Goal: Task Accomplishment & Management: Understand process/instructions

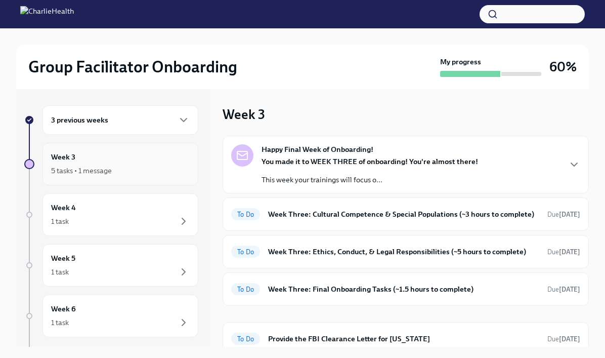
click at [146, 170] on div "5 tasks • 1 message" at bounding box center [120, 170] width 139 height 12
click at [166, 116] on div "3 previous weeks" at bounding box center [120, 120] width 139 height 12
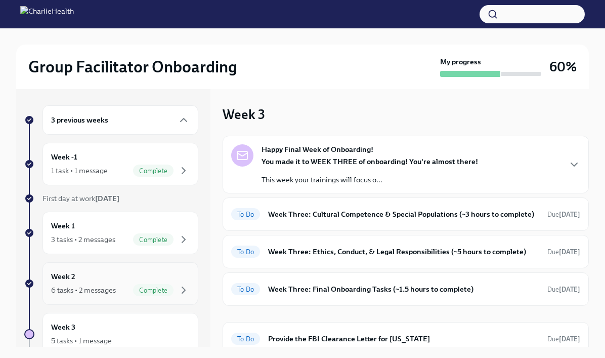
click at [107, 273] on div "Week 2 6 tasks • 2 messages Complete" at bounding box center [120, 283] width 139 height 25
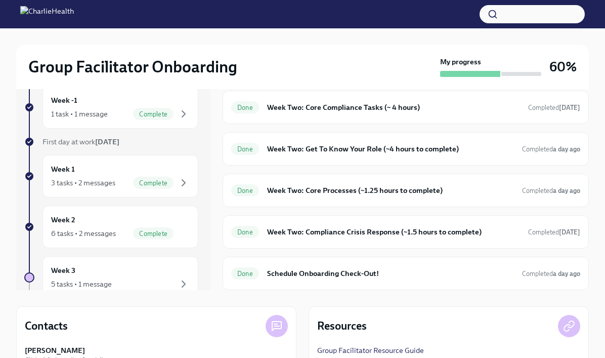
scroll to position [60, 0]
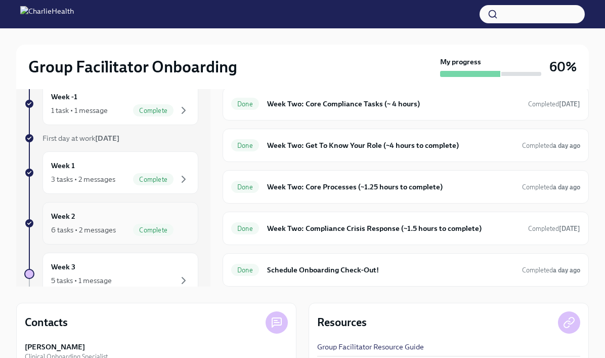
click at [101, 228] on div "6 tasks • 2 messages" at bounding box center [83, 230] width 65 height 10
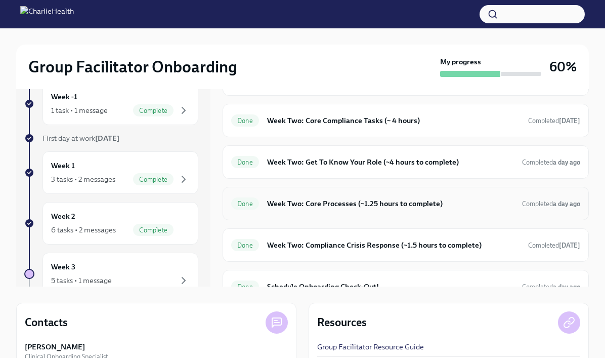
scroll to position [303, 0]
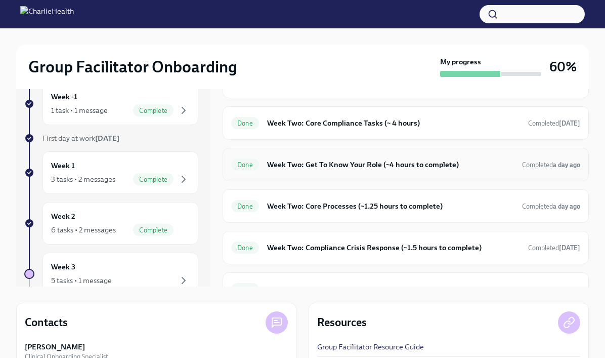
click at [323, 167] on h6 "Week Two: Get To Know Your Role (~4 hours to complete)" at bounding box center [390, 164] width 247 height 11
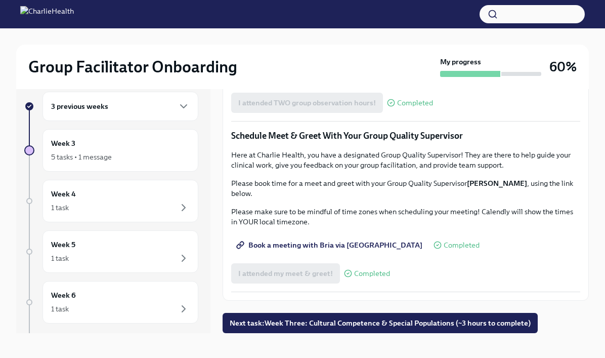
scroll to position [12, 0]
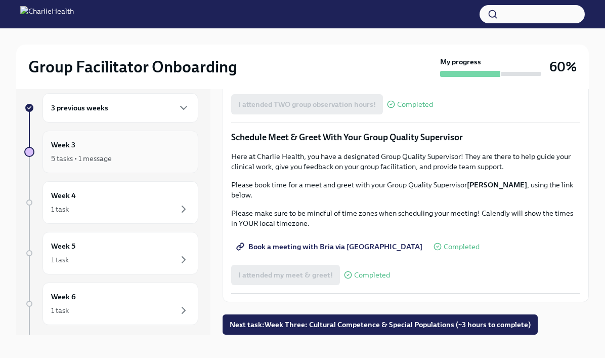
click at [141, 154] on div "5 tasks • 1 message" at bounding box center [120, 158] width 139 height 12
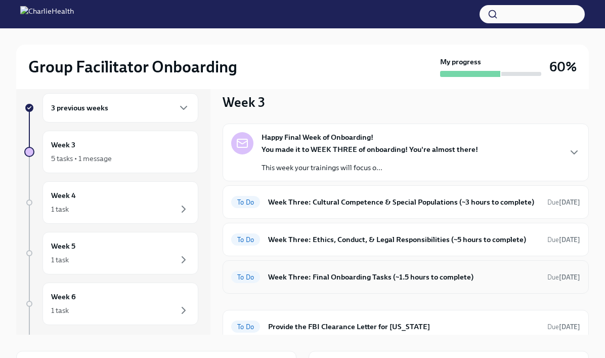
click at [316, 275] on h6 "Week Three: Final Onboarding Tasks (~1.5 hours to complete)" at bounding box center [403, 276] width 271 height 11
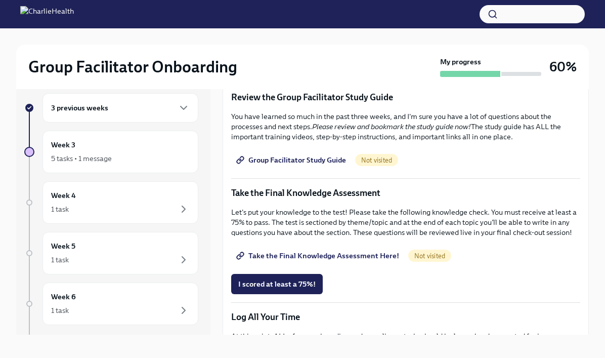
scroll to position [497, 0]
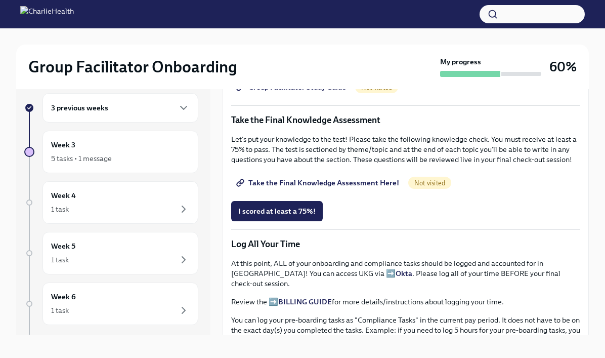
click at [126, 113] on div "3 previous weeks" at bounding box center [120, 108] width 139 height 12
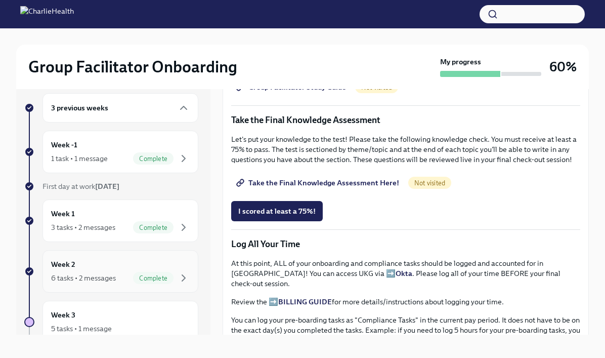
click at [94, 262] on div "Week 2 6 tasks • 2 messages Complete" at bounding box center [120, 271] width 139 height 25
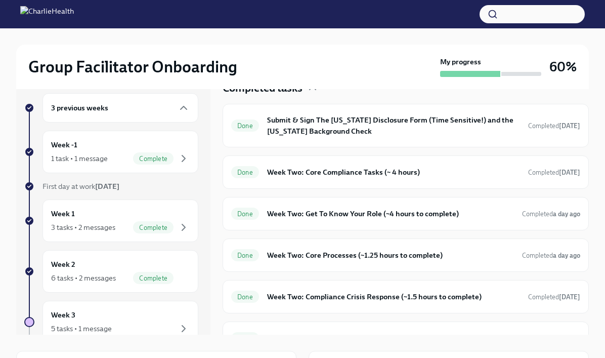
scroll to position [313, 0]
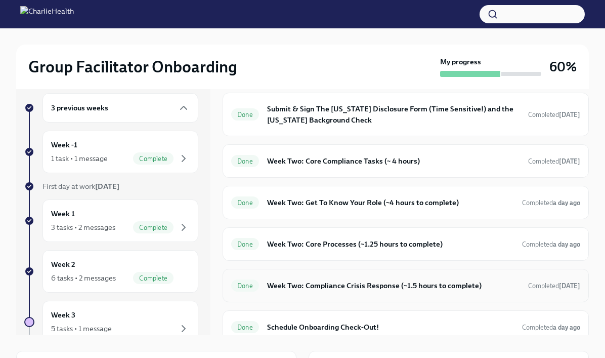
click at [396, 284] on h6 "Week Two: Compliance Crisis Response (~1.5 hours to complete)" at bounding box center [393, 285] width 253 height 11
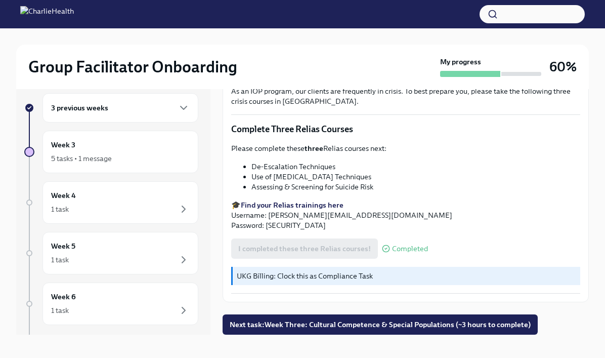
scroll to position [354, 0]
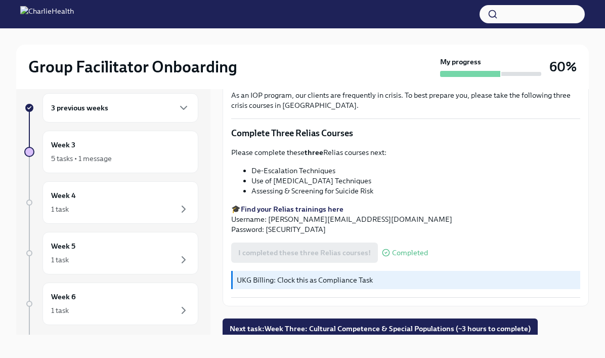
click at [132, 110] on div "3 previous weeks" at bounding box center [120, 108] width 139 height 12
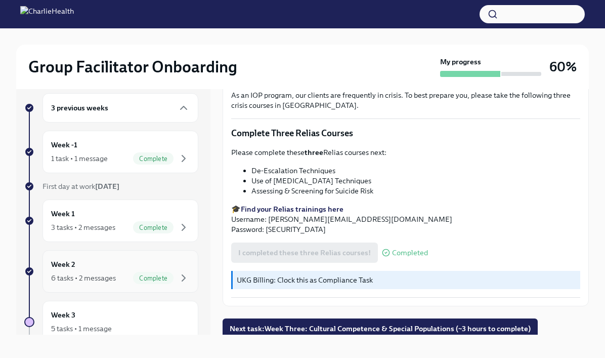
click at [125, 272] on div "6 tasks • 2 messages Complete" at bounding box center [120, 278] width 139 height 12
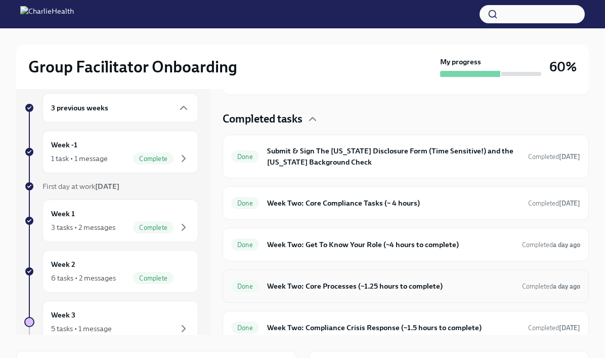
scroll to position [277, 0]
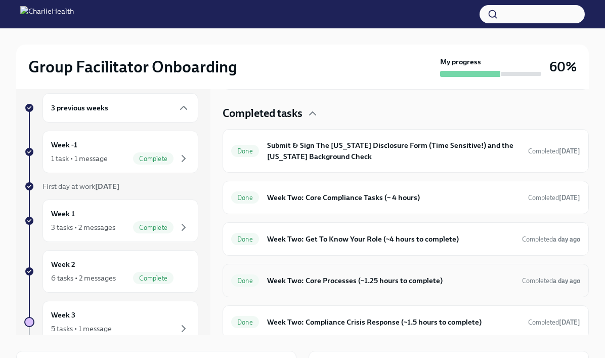
click at [327, 284] on h6 "Week Two: Core Processes (~1.25 hours to complete)" at bounding box center [390, 280] width 247 height 11
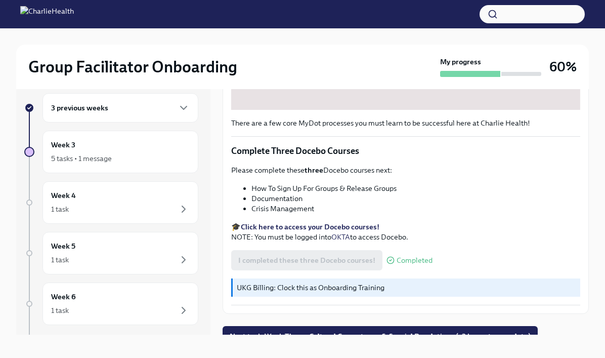
scroll to position [333, 0]
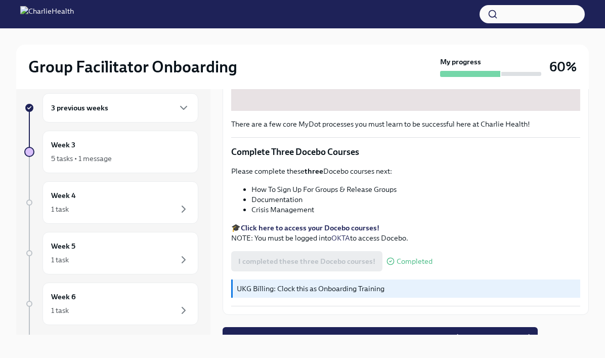
click at [152, 110] on div "3 previous weeks" at bounding box center [120, 108] width 139 height 12
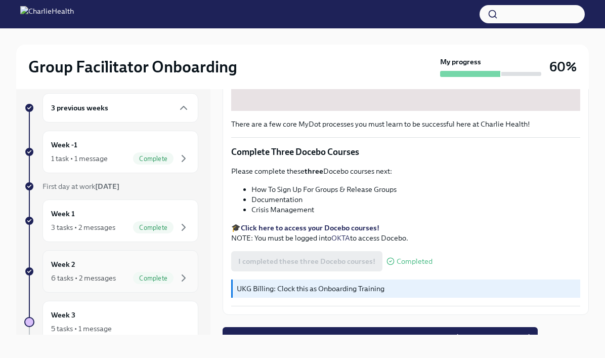
click at [108, 265] on div "Week 2 6 tasks • 2 messages Complete" at bounding box center [120, 271] width 139 height 25
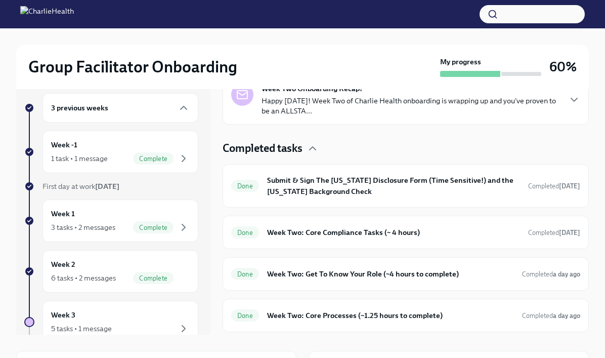
scroll to position [241, 0]
click at [376, 277] on h6 "Week Two: Get To Know Your Role (~4 hours to complete)" at bounding box center [390, 274] width 247 height 11
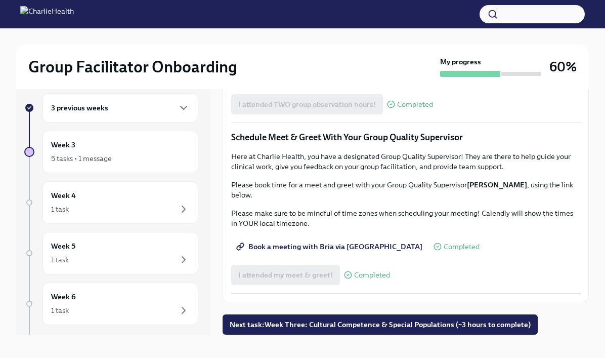
scroll to position [708, 0]
click at [355, 81] on span "Complete this form to schedule your observations" at bounding box center [326, 76] width 176 height 10
